Goal: Task Accomplishment & Management: Use online tool/utility

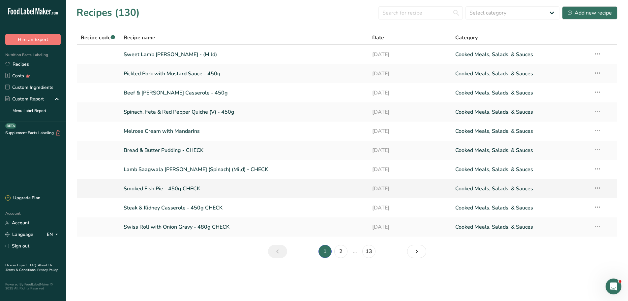
click at [149, 185] on link "Smoked Fish Pie - 450g CHECK" at bounding box center [244, 188] width 241 height 14
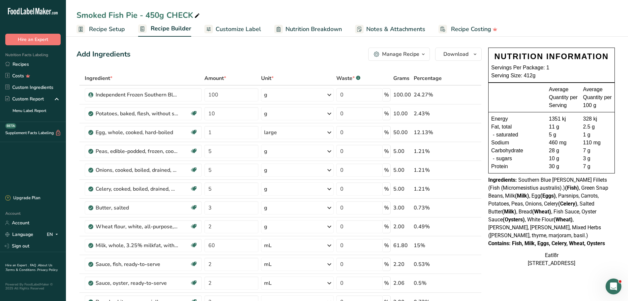
click at [22, 57] on span "Nutrition Facts Labeling" at bounding box center [24, 54] width 48 height 5
click at [20, 65] on link "Recipes" at bounding box center [33, 64] width 66 height 12
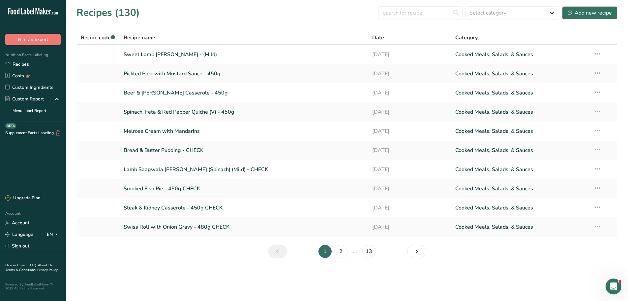
click at [514, 268] on section "Recipes (130) Select category All Baked Goods Beverages Confectionery Cooked Me…" at bounding box center [347, 134] width 563 height 268
